Goal: Navigation & Orientation: Go to known website

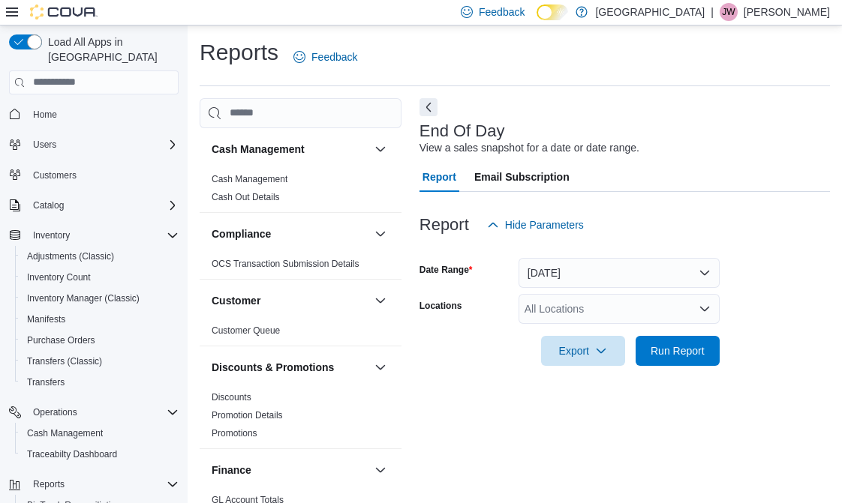
scroll to position [14, 0]
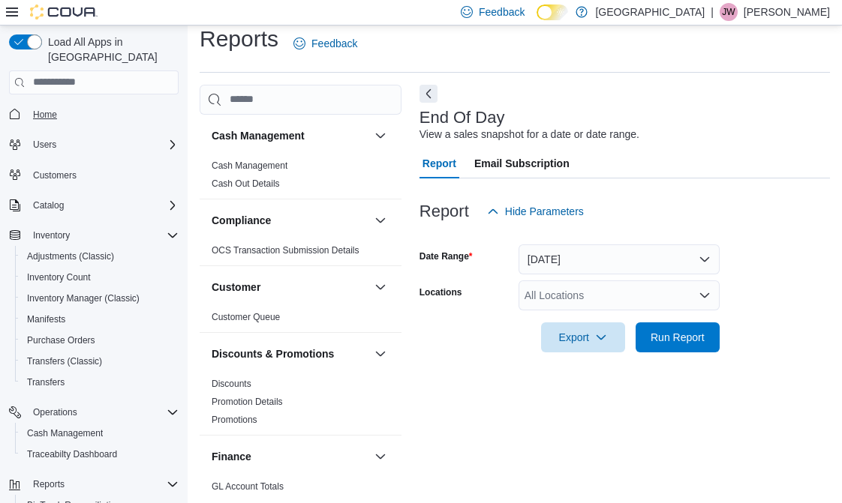
click at [40, 109] on span "Home" at bounding box center [45, 115] width 24 height 12
